Goal: Task Accomplishment & Management: Use online tool/utility

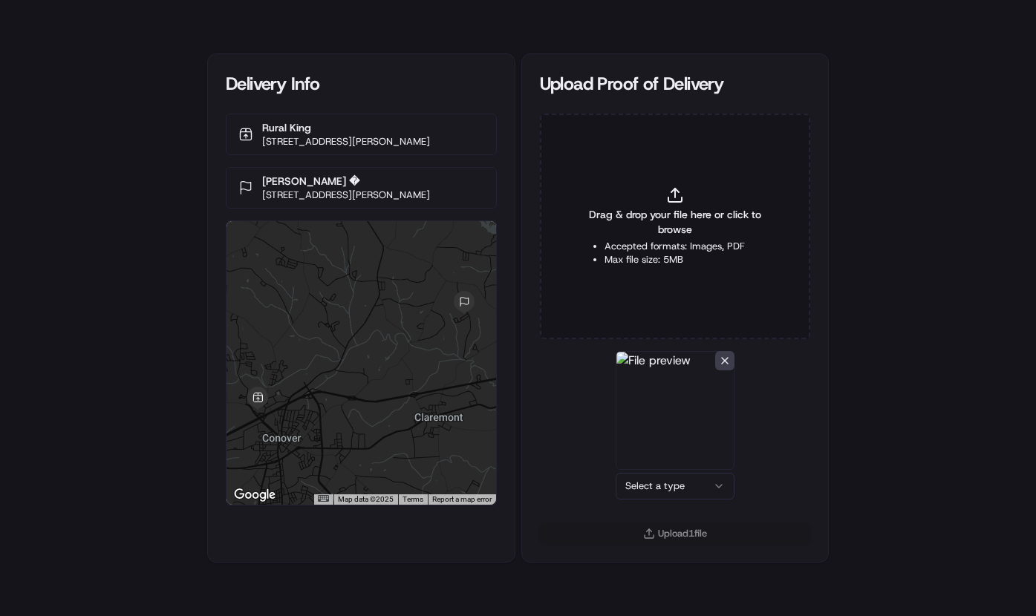
click at [689, 491] on html "Delivery Info Rural King [STREET_ADDRESS][PERSON_NAME] [PERSON_NAME] � [STREET_…" at bounding box center [518, 308] width 1036 height 616
click at [683, 530] on button "Upload 1 file" at bounding box center [675, 534] width 271 height 21
